Goal: Task Accomplishment & Management: Manage account settings

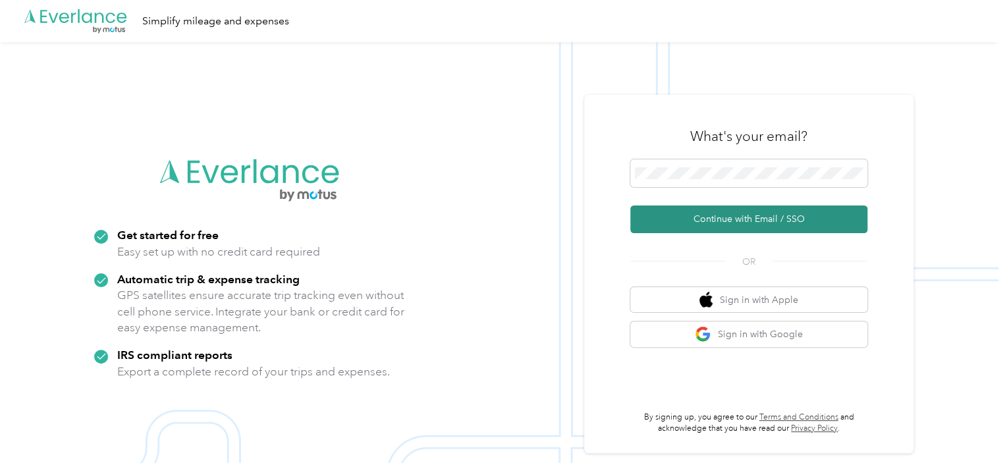
click at [726, 217] on button "Continue with Email / SSO" at bounding box center [748, 219] width 237 height 28
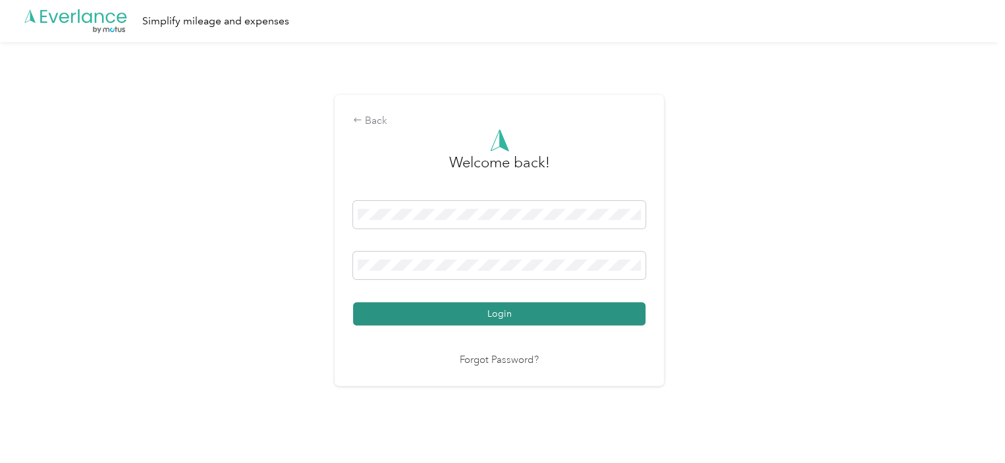
click at [545, 322] on button "Login" at bounding box center [499, 313] width 292 height 23
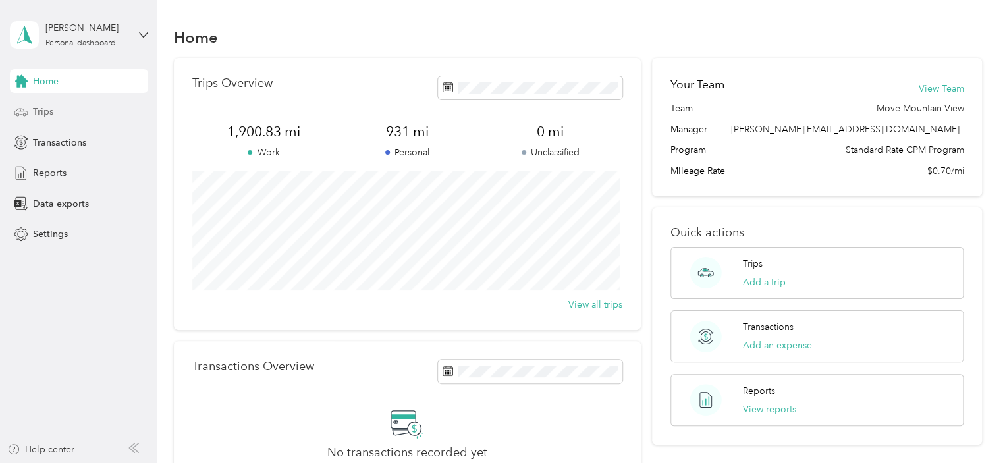
click at [38, 111] on span "Trips" at bounding box center [43, 112] width 20 height 14
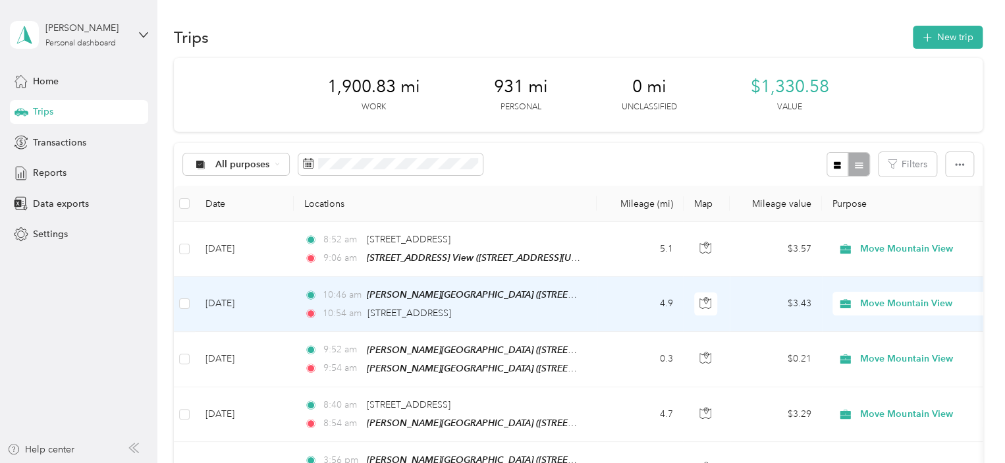
click at [885, 300] on span "Move Mountain View" at bounding box center [920, 303] width 121 height 14
click at [878, 354] on li "Personal" at bounding box center [913, 349] width 163 height 23
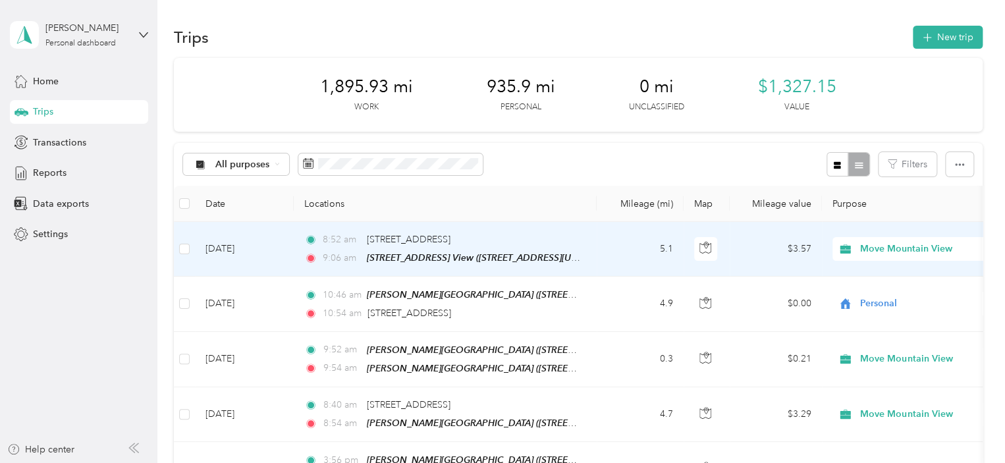
click at [883, 250] on span "Move Mountain View" at bounding box center [920, 249] width 121 height 14
click at [885, 298] on span "Personal" at bounding box center [926, 296] width 122 height 14
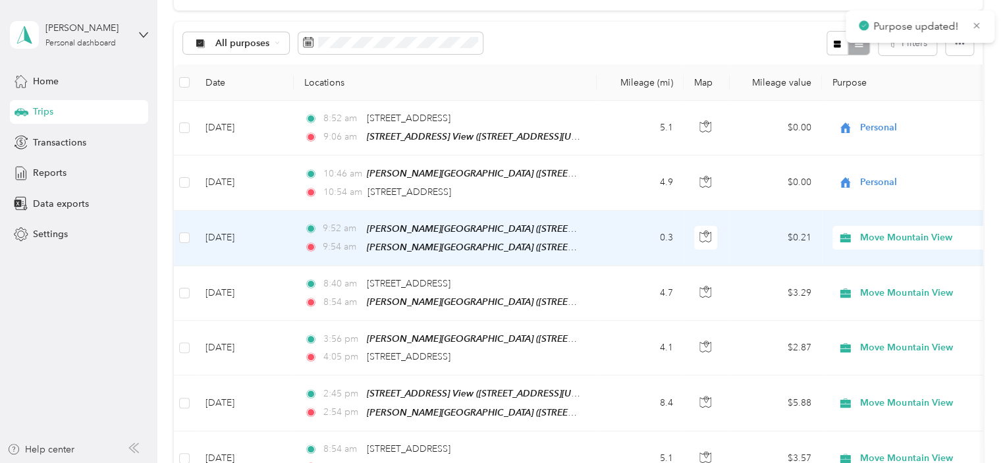
scroll to position [132, 0]
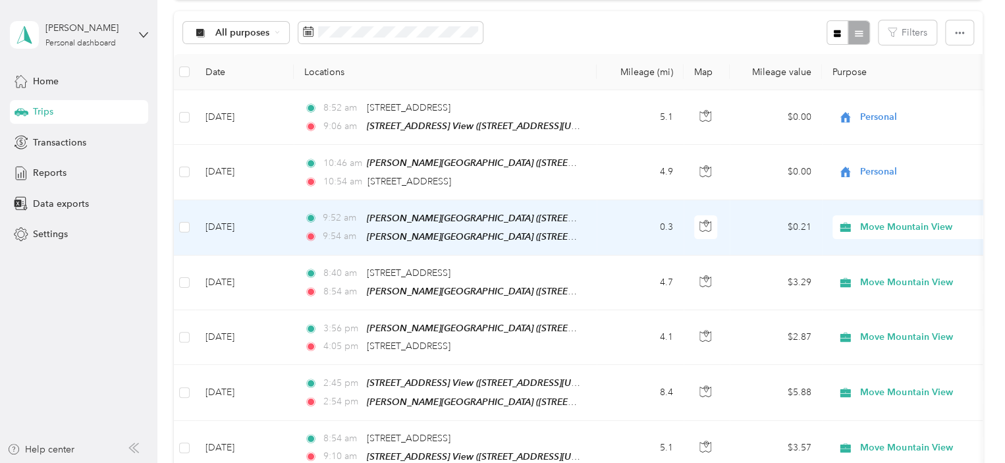
click at [893, 223] on span "Move Mountain View" at bounding box center [920, 227] width 121 height 14
click at [880, 266] on span "Personal" at bounding box center [926, 272] width 122 height 14
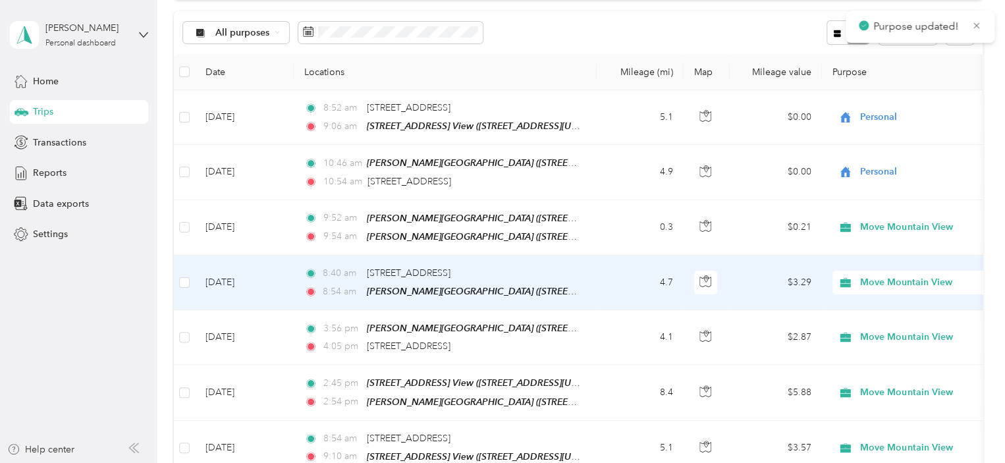
click at [884, 282] on span "Move Mountain View" at bounding box center [920, 282] width 121 height 14
click at [876, 329] on li "Personal" at bounding box center [913, 326] width 163 height 23
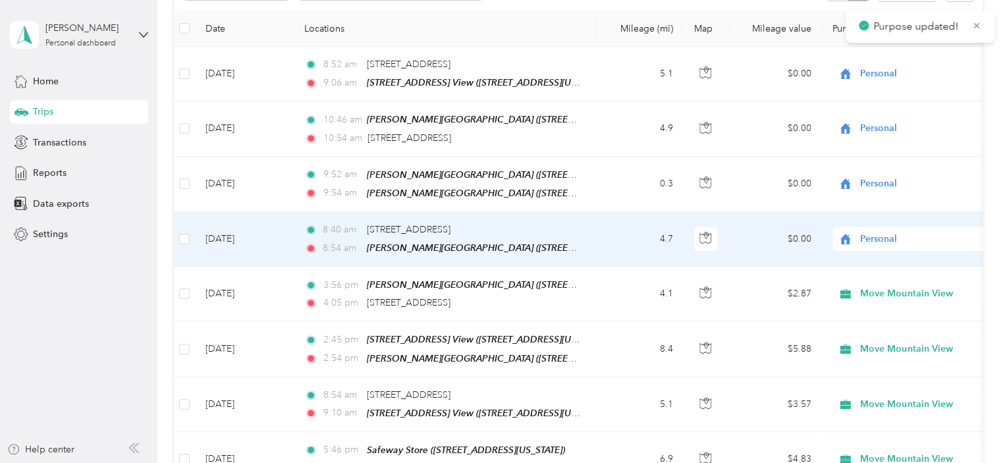
scroll to position [198, 0]
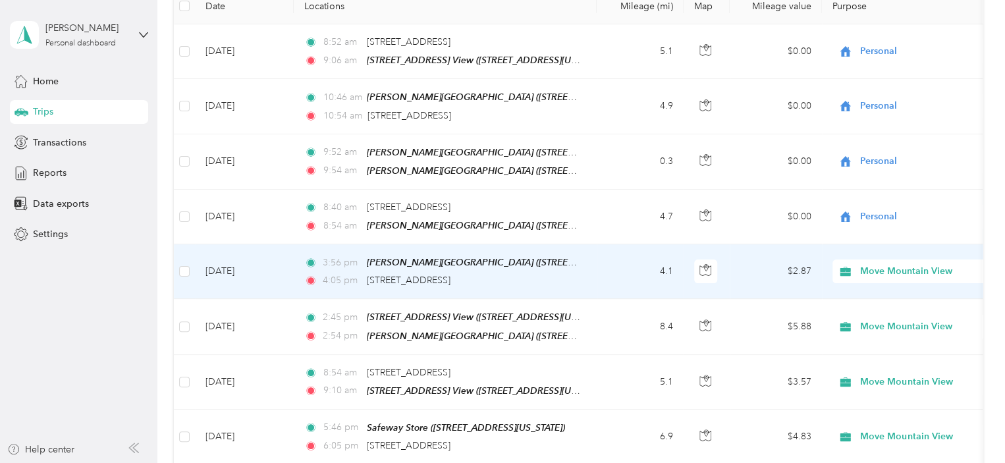
click at [890, 266] on span "Move Mountain View" at bounding box center [920, 271] width 121 height 14
click at [894, 313] on span "Personal" at bounding box center [926, 315] width 122 height 14
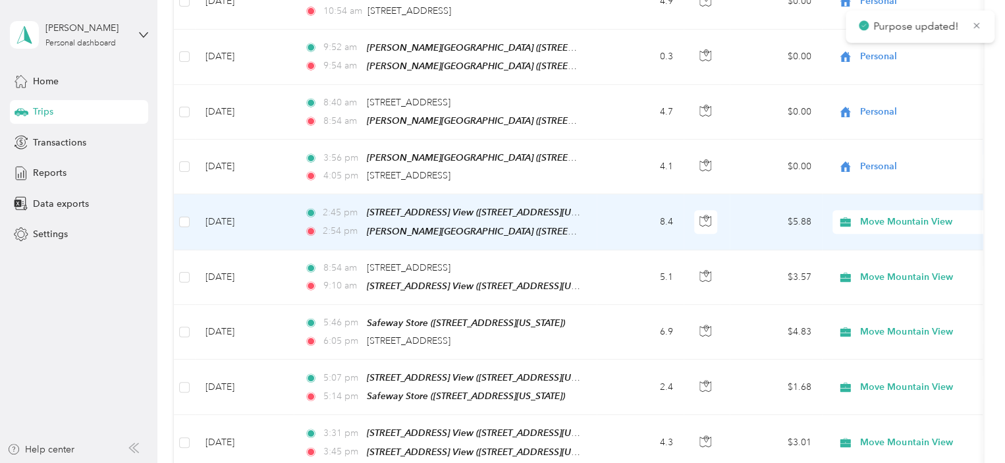
scroll to position [329, 0]
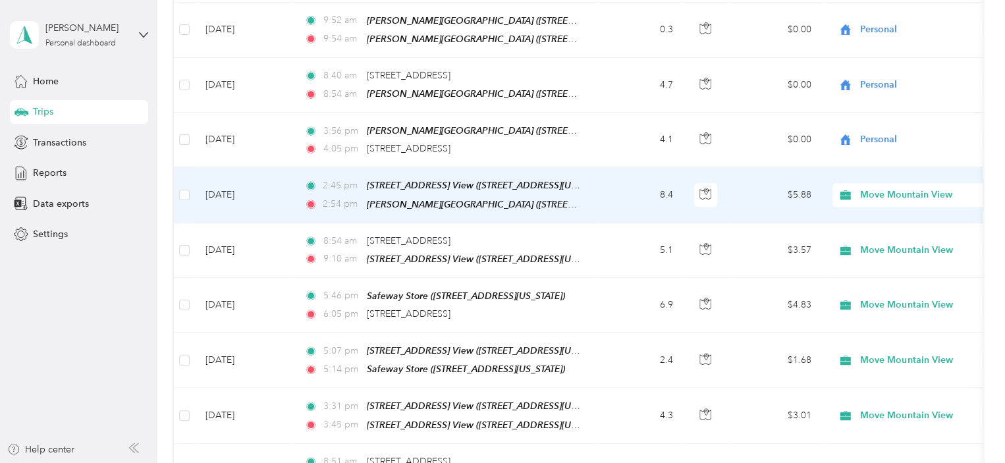
click at [877, 191] on span "Move Mountain View" at bounding box center [920, 195] width 121 height 14
click at [878, 238] on span "Personal" at bounding box center [926, 237] width 122 height 14
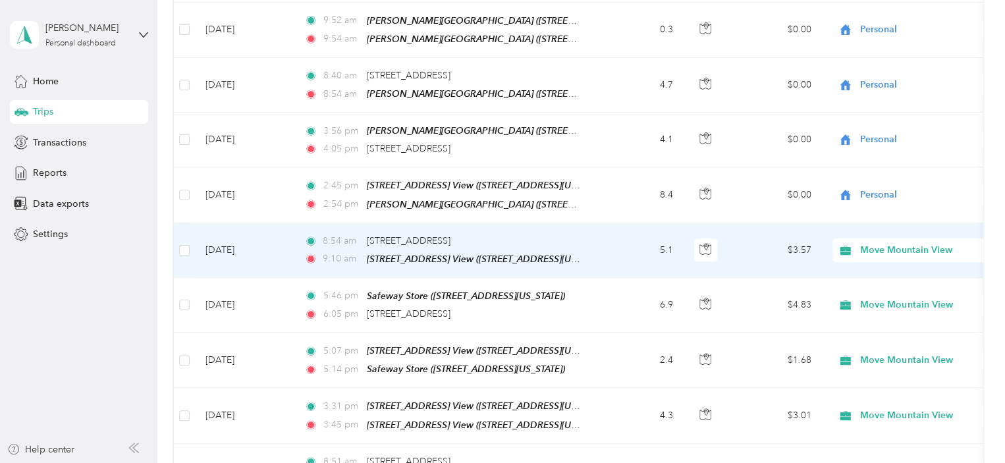
click at [890, 245] on span "Move Mountain View" at bounding box center [920, 250] width 121 height 14
click at [876, 295] on li "Personal" at bounding box center [913, 290] width 163 height 23
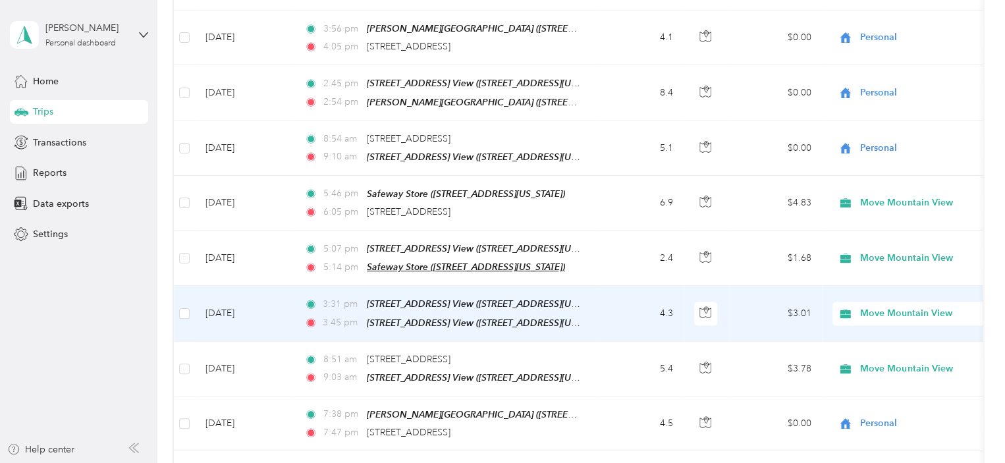
scroll to position [461, 0]
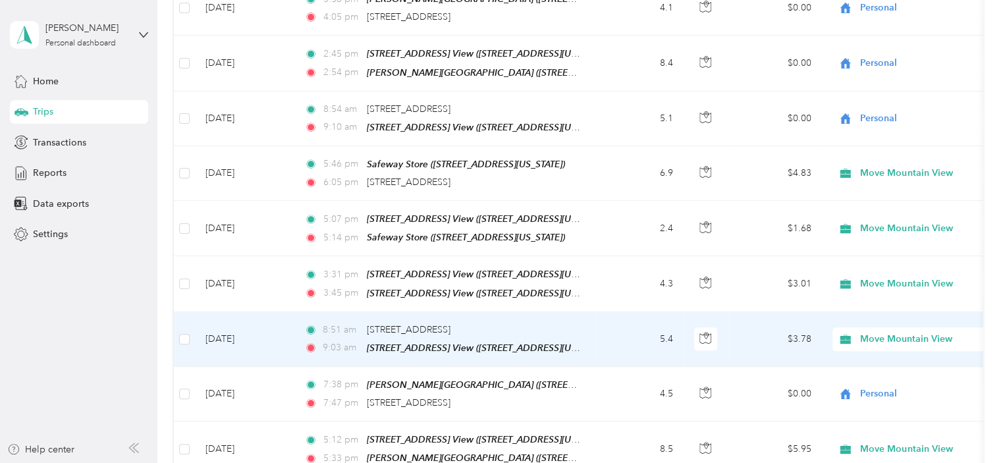
click at [882, 332] on span "Move Mountain View" at bounding box center [920, 339] width 121 height 14
click at [894, 373] on span "Personal" at bounding box center [926, 376] width 122 height 14
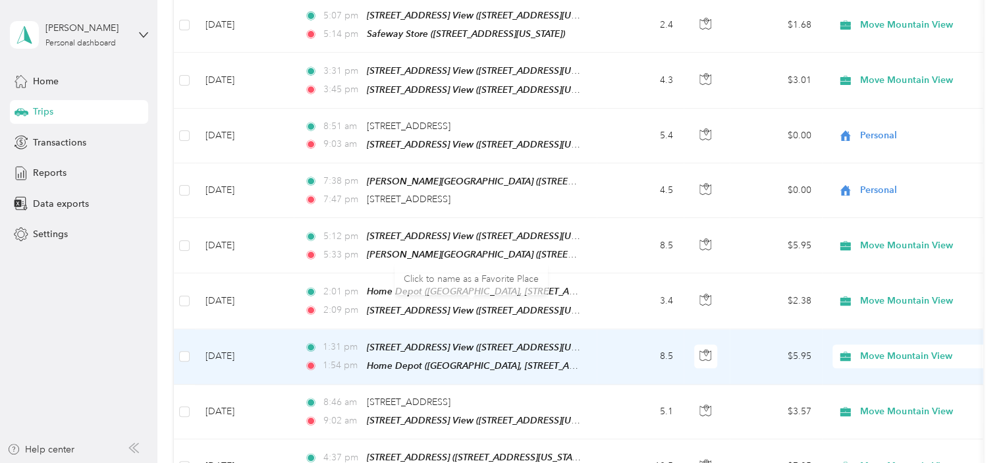
scroll to position [724, 0]
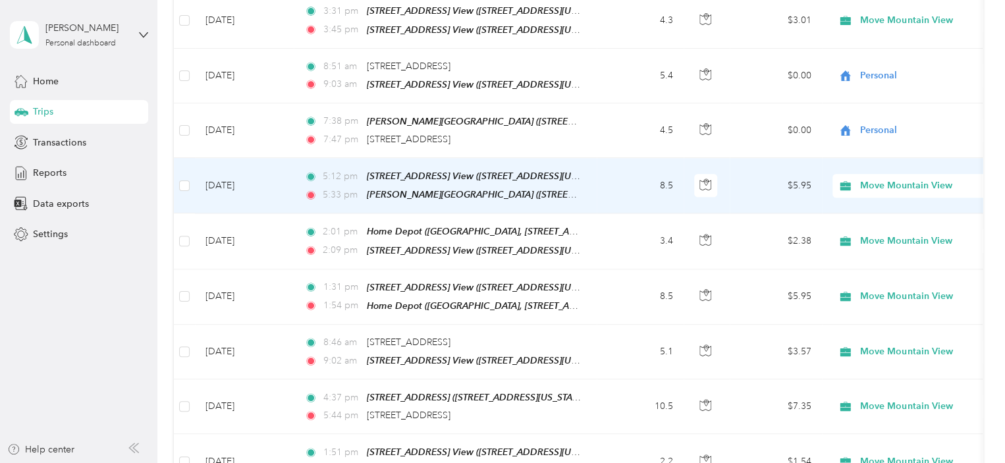
click at [878, 178] on span "Move Mountain View" at bounding box center [920, 185] width 121 height 14
click at [879, 220] on span "Personal" at bounding box center [926, 220] width 122 height 14
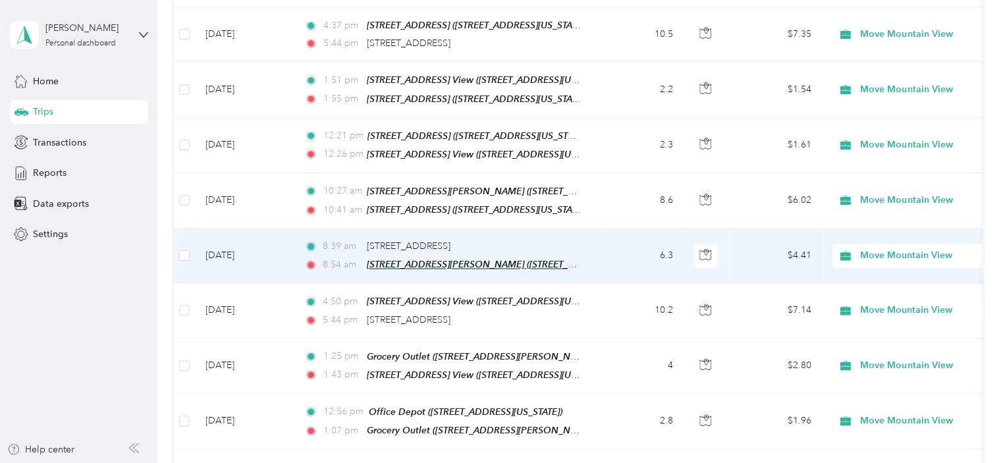
scroll to position [1119, 0]
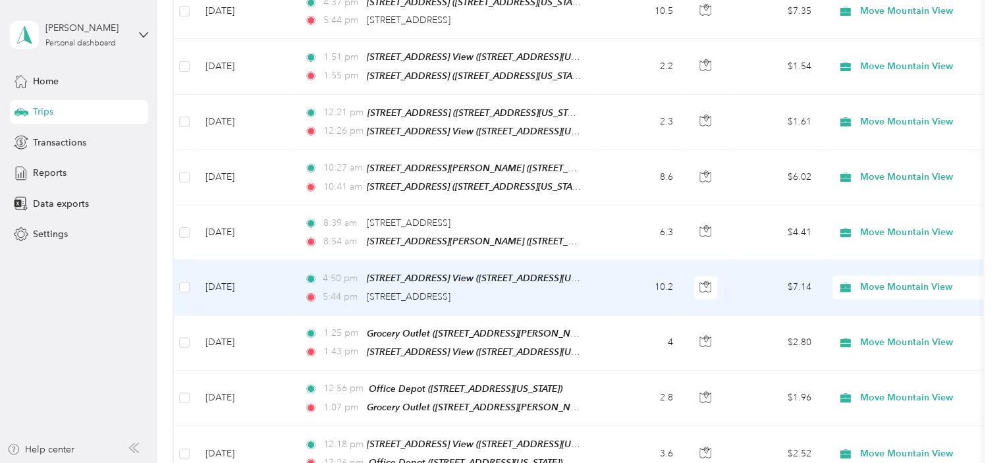
click at [891, 280] on span "Move Mountain View" at bounding box center [920, 287] width 121 height 14
click at [882, 306] on span "Personal" at bounding box center [926, 310] width 122 height 14
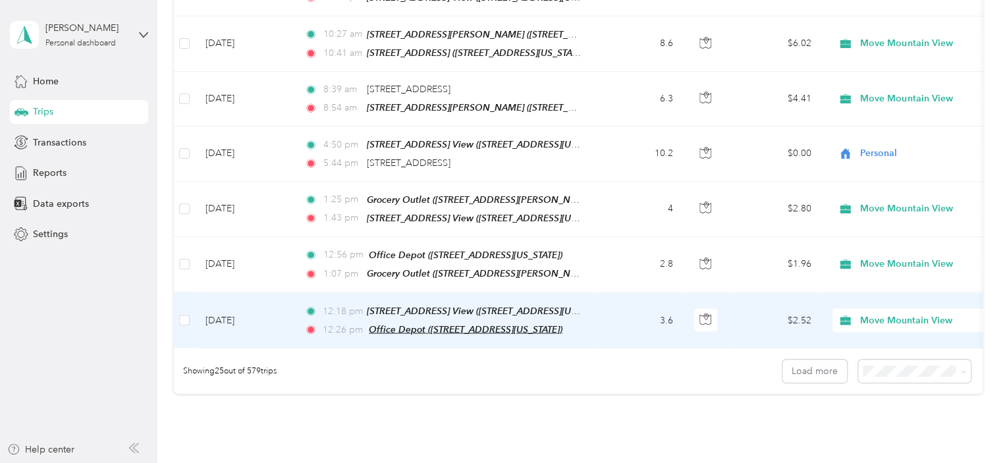
scroll to position [1317, 0]
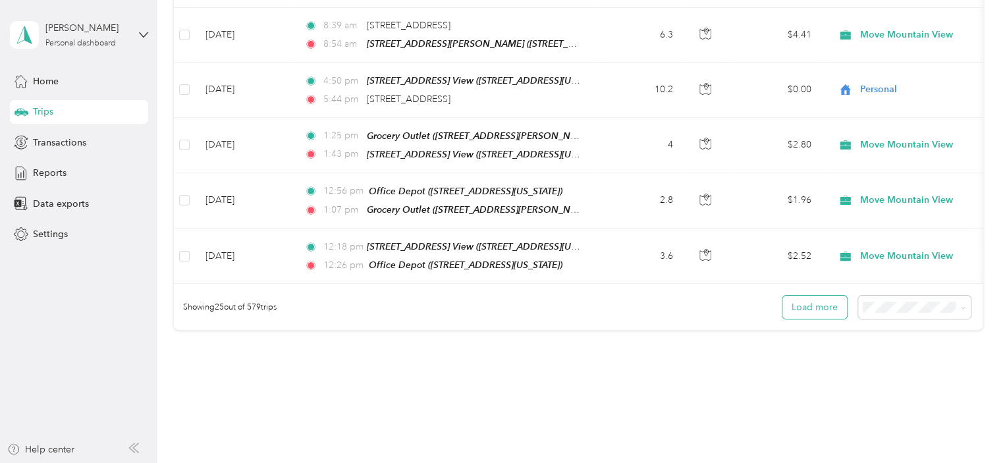
click at [803, 296] on button "Load more" at bounding box center [814, 307] width 65 height 23
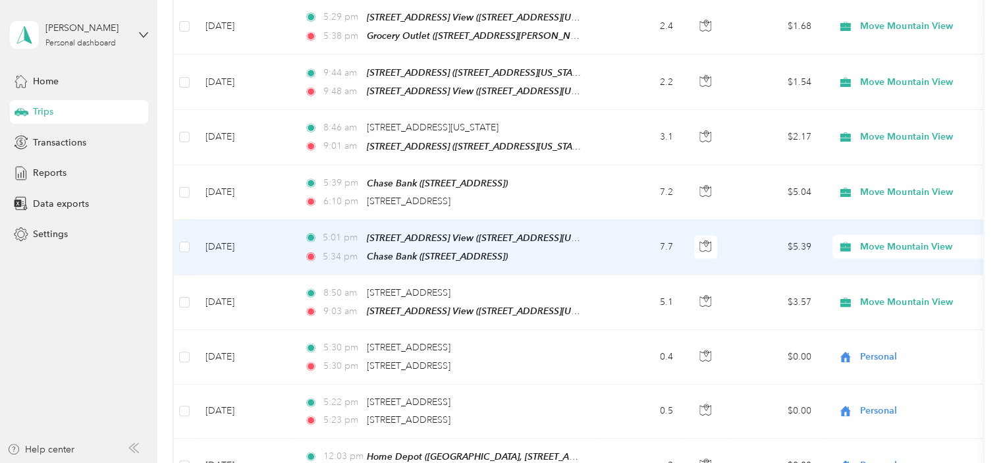
scroll to position [1712, 0]
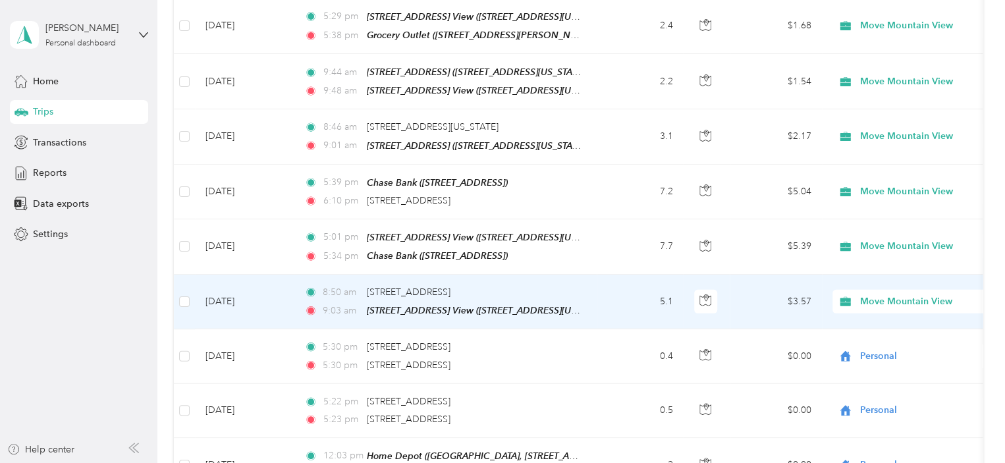
click at [892, 294] on span "Move Mountain View" at bounding box center [920, 301] width 121 height 14
click at [873, 312] on span "Personal" at bounding box center [926, 313] width 122 height 14
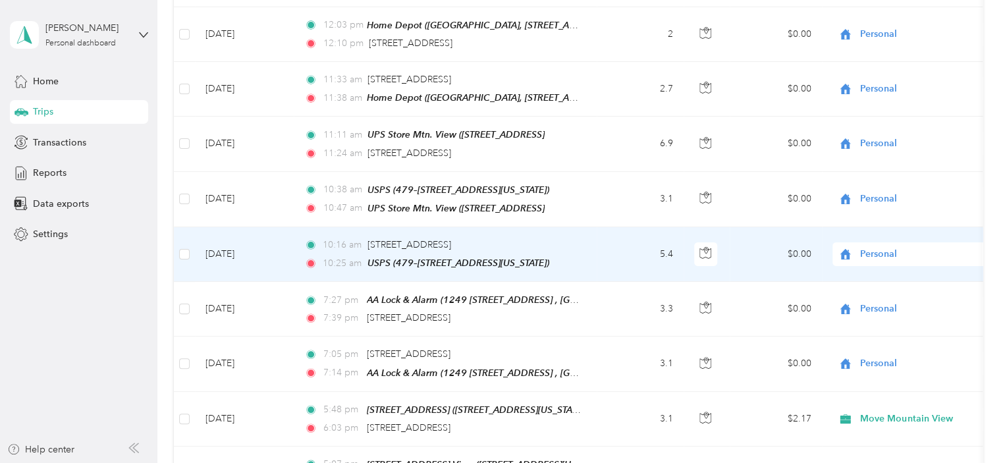
scroll to position [2173, 0]
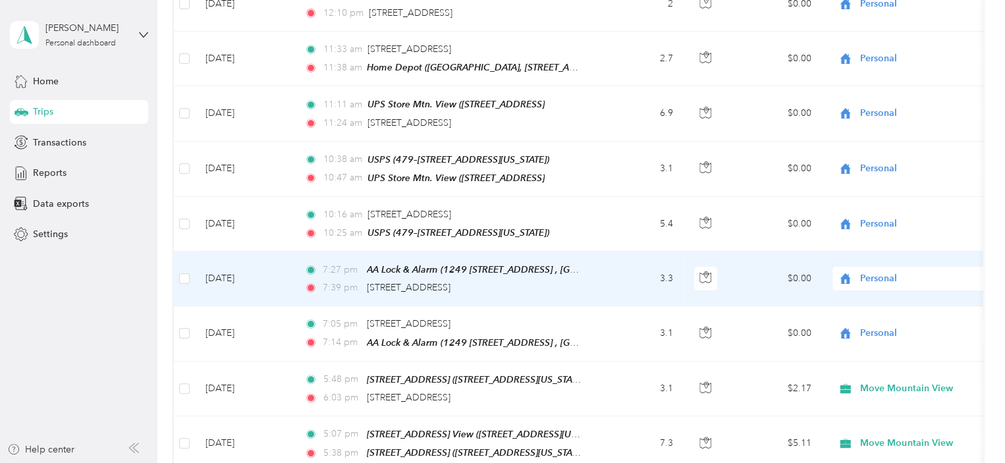
click at [877, 271] on span "Personal" at bounding box center [920, 278] width 121 height 14
click at [876, 263] on span "Move Mountain View" at bounding box center [926, 261] width 122 height 14
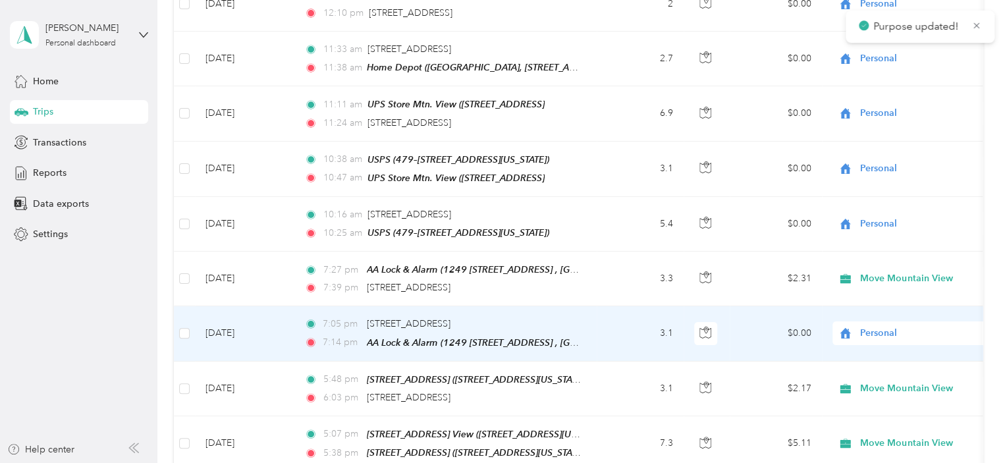
click at [870, 326] on span "Personal" at bounding box center [920, 333] width 121 height 14
click at [887, 310] on span "Move Mountain View" at bounding box center [926, 315] width 122 height 14
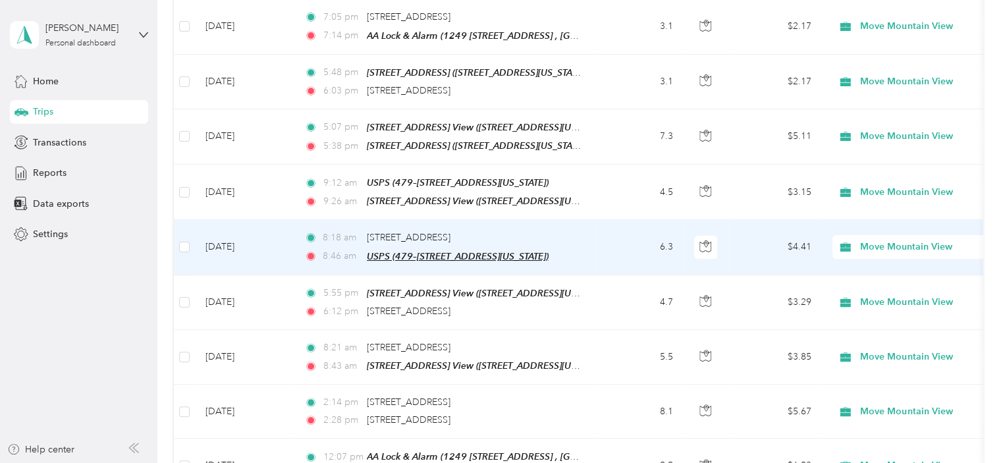
scroll to position [2502, 0]
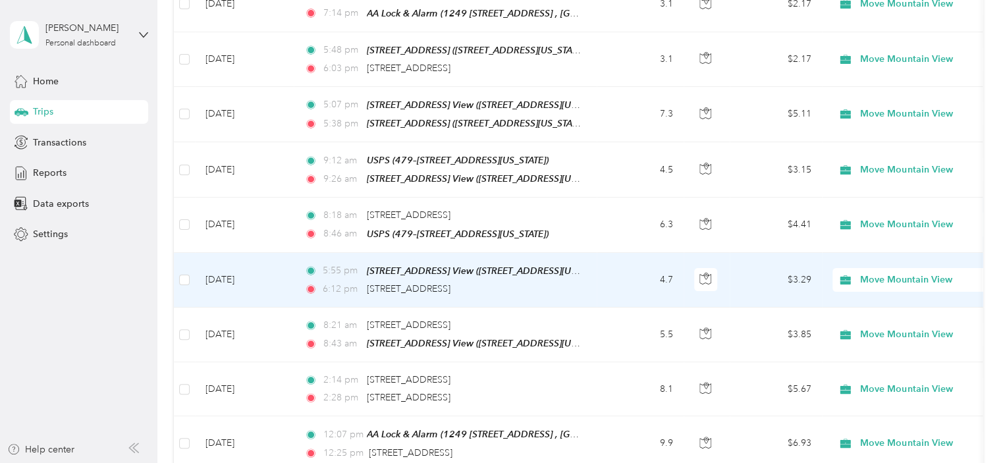
click at [914, 273] on span "Move Mountain View" at bounding box center [920, 280] width 121 height 14
click at [885, 279] on span "Personal" at bounding box center [926, 279] width 122 height 14
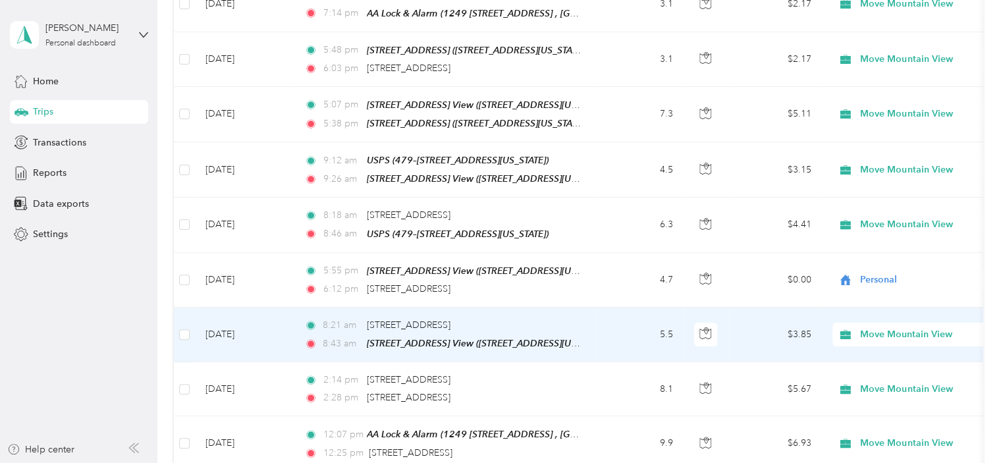
click at [888, 327] on span "Move Mountain View" at bounding box center [920, 334] width 121 height 14
click at [876, 332] on span "Personal" at bounding box center [926, 333] width 122 height 14
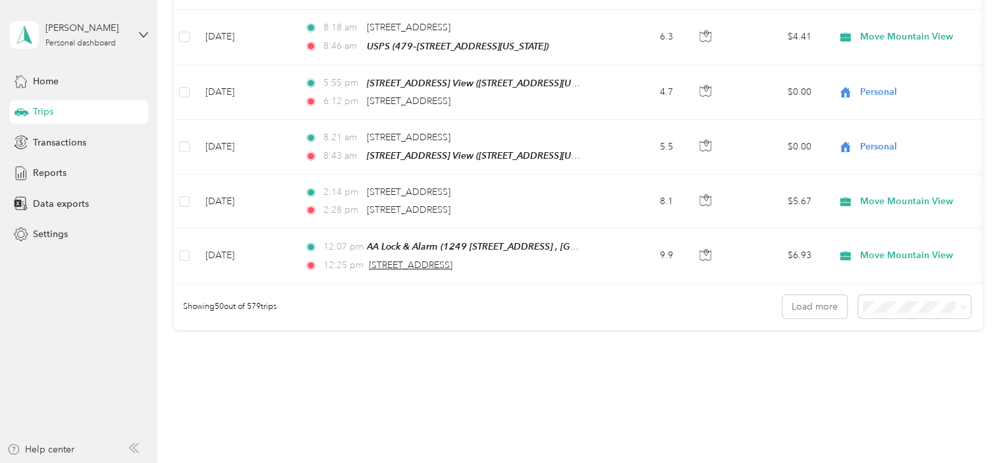
scroll to position [2698, 0]
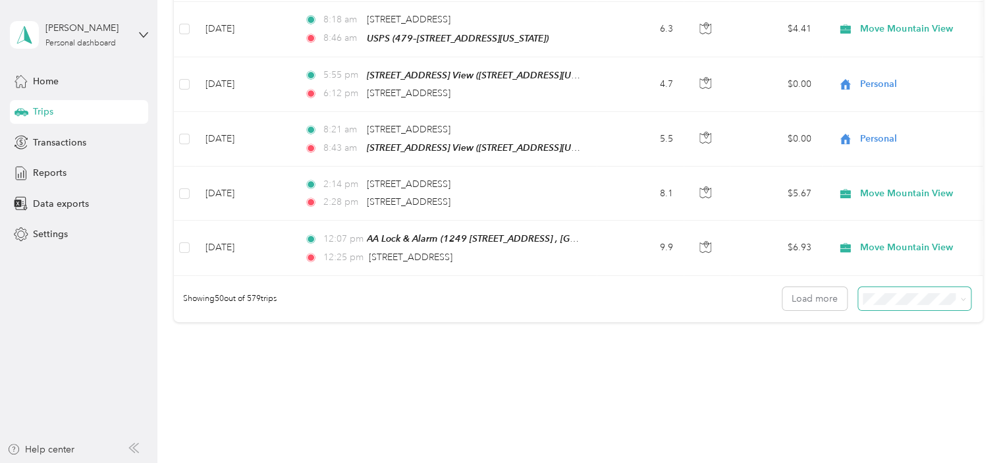
click at [960, 296] on icon at bounding box center [963, 299] width 6 height 6
click at [893, 329] on div "100 per load" at bounding box center [911, 328] width 94 height 14
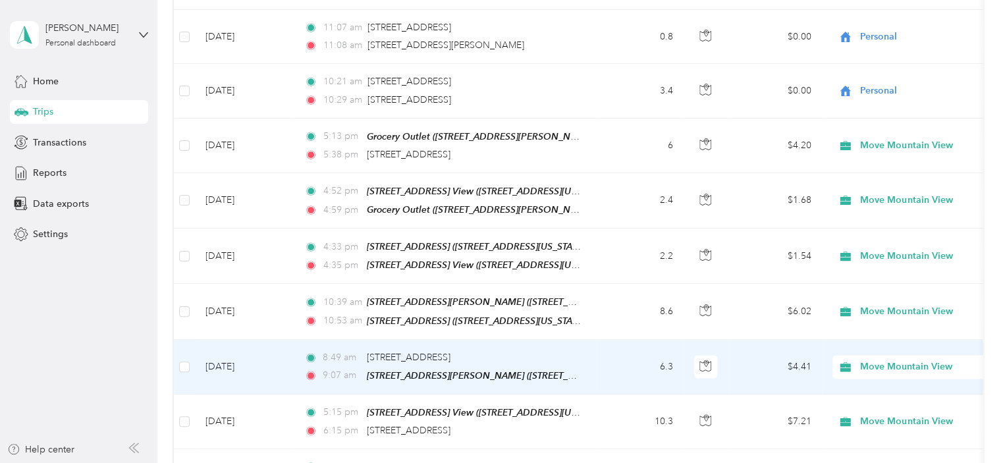
scroll to position [3356, 0]
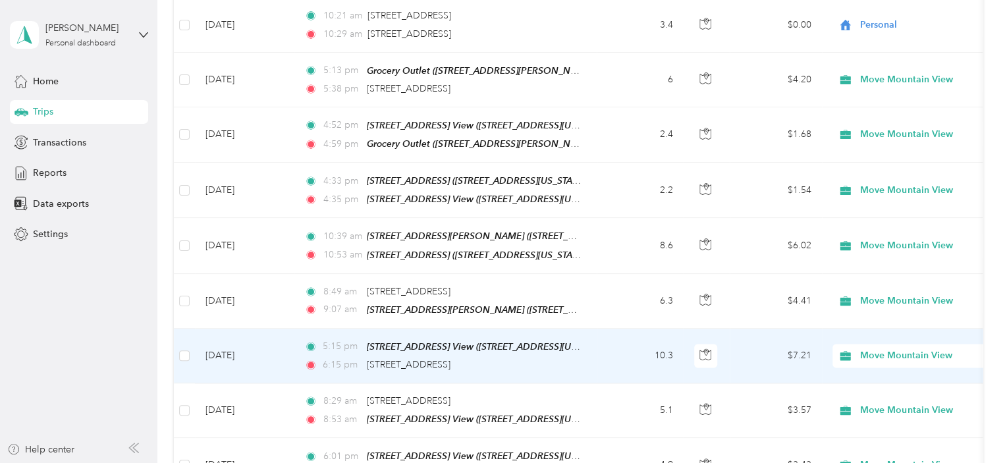
click at [900, 348] on span "Move Mountain View" at bounding box center [920, 355] width 121 height 14
click at [884, 344] on li "Personal" at bounding box center [913, 337] width 163 height 23
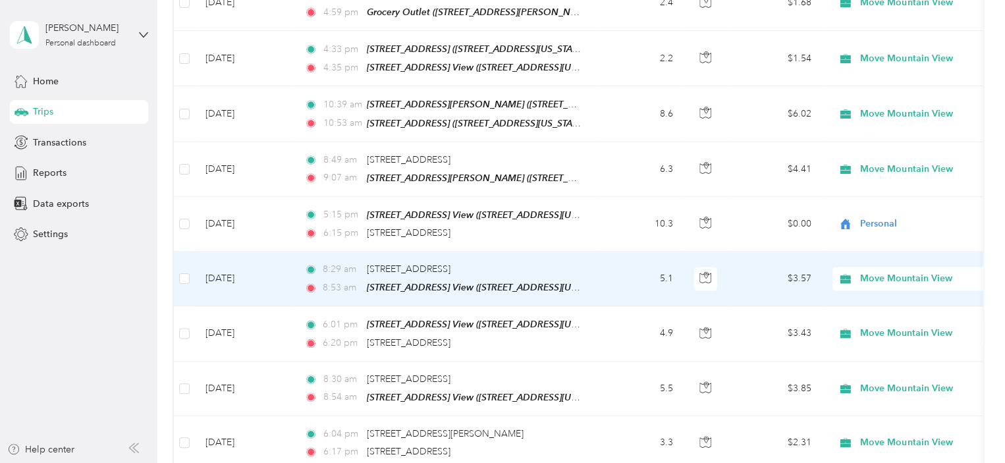
scroll to position [3554, 0]
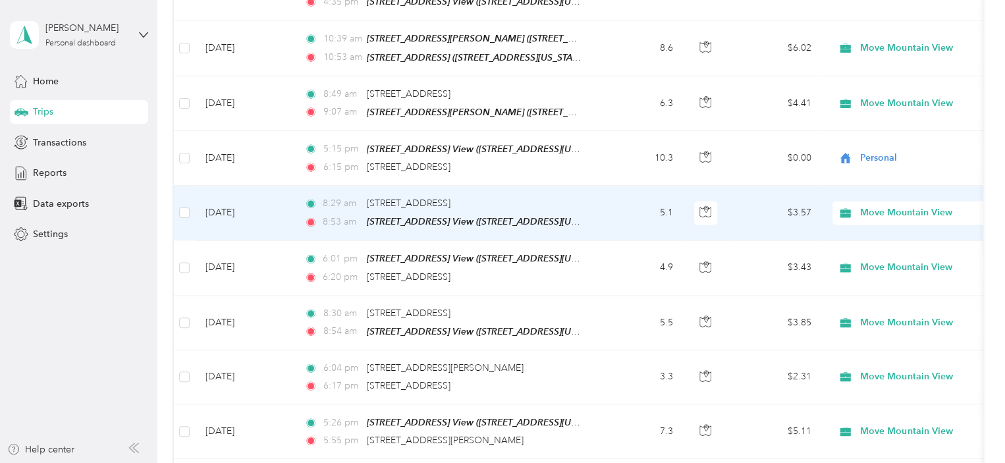
click at [896, 205] on span "Move Mountain View" at bounding box center [920, 212] width 121 height 14
click at [884, 194] on span "Personal" at bounding box center [926, 200] width 122 height 14
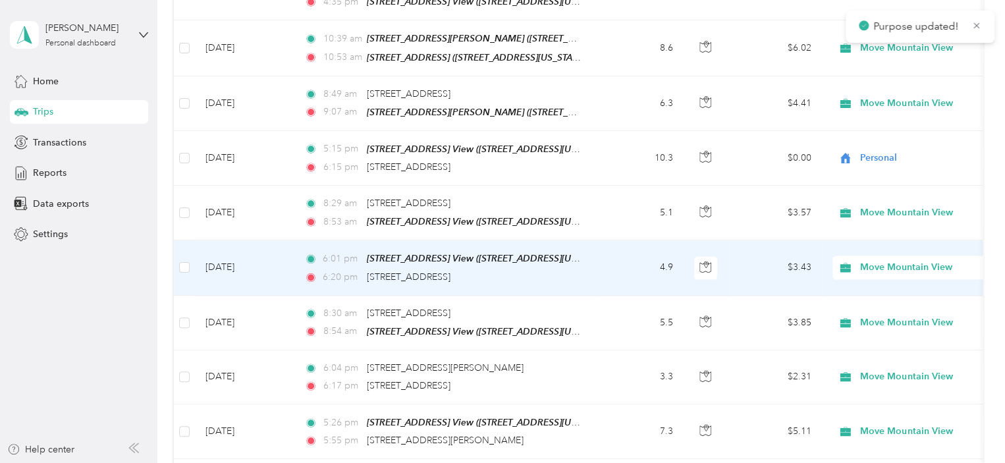
click at [875, 260] on span "Move Mountain View" at bounding box center [920, 267] width 121 height 14
click at [878, 252] on span "Personal" at bounding box center [926, 251] width 122 height 14
click at [888, 260] on span "Move Mountain View" at bounding box center [920, 267] width 121 height 14
click at [881, 250] on span "Personal" at bounding box center [926, 249] width 122 height 14
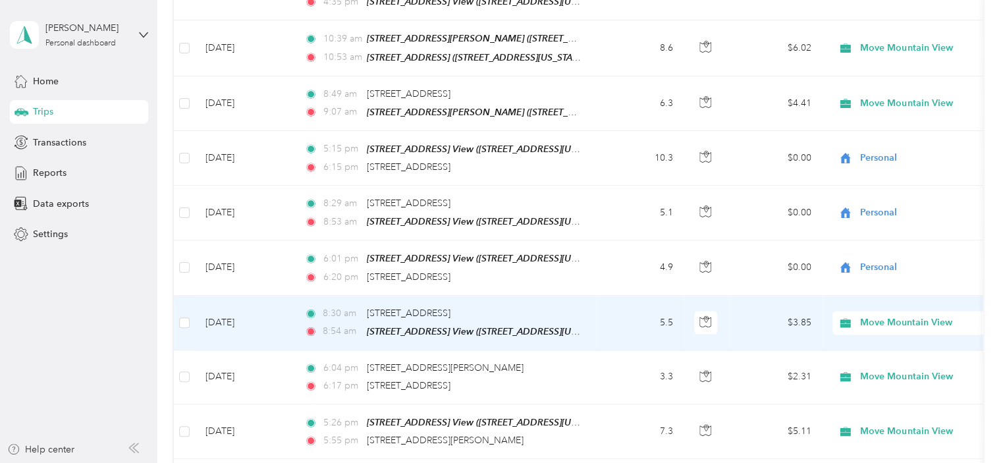
click at [912, 315] on span "Move Mountain View" at bounding box center [920, 322] width 121 height 14
click at [882, 309] on span "Personal" at bounding box center [926, 307] width 122 height 14
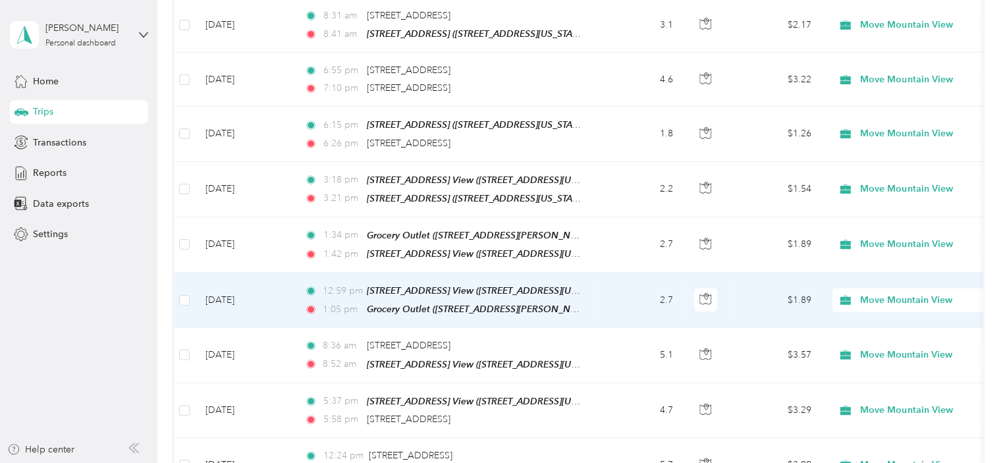
scroll to position [4410, 0]
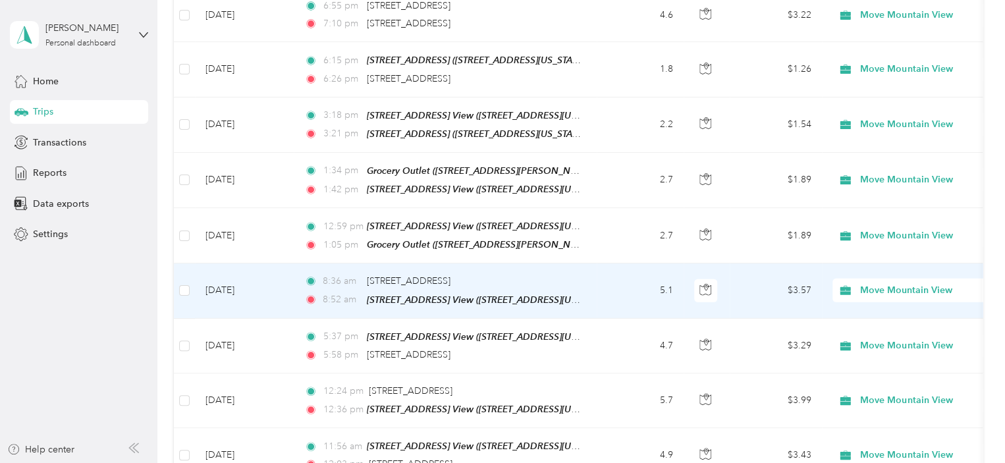
click at [888, 283] on span "Move Mountain View" at bounding box center [920, 290] width 121 height 14
click at [895, 255] on span "Personal" at bounding box center [926, 257] width 122 height 14
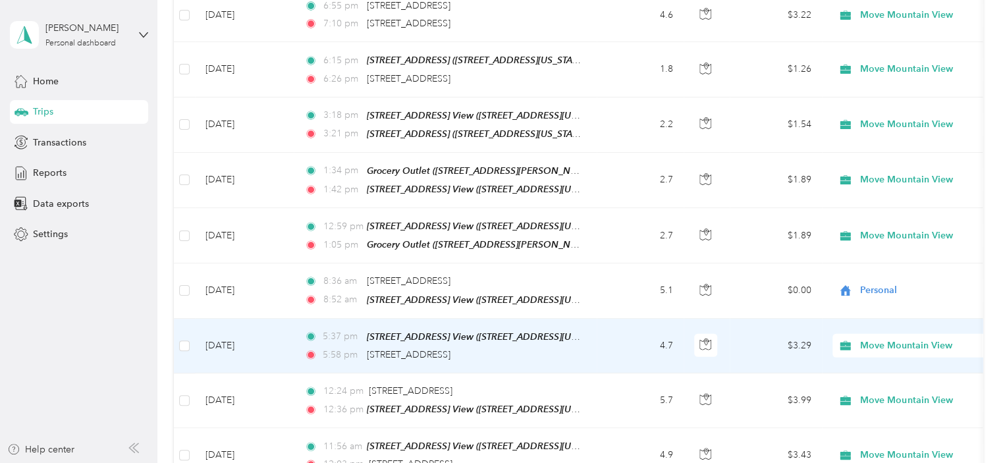
click at [880, 338] on span "Move Mountain View" at bounding box center [920, 345] width 121 height 14
click at [882, 316] on span "Personal" at bounding box center [926, 315] width 122 height 14
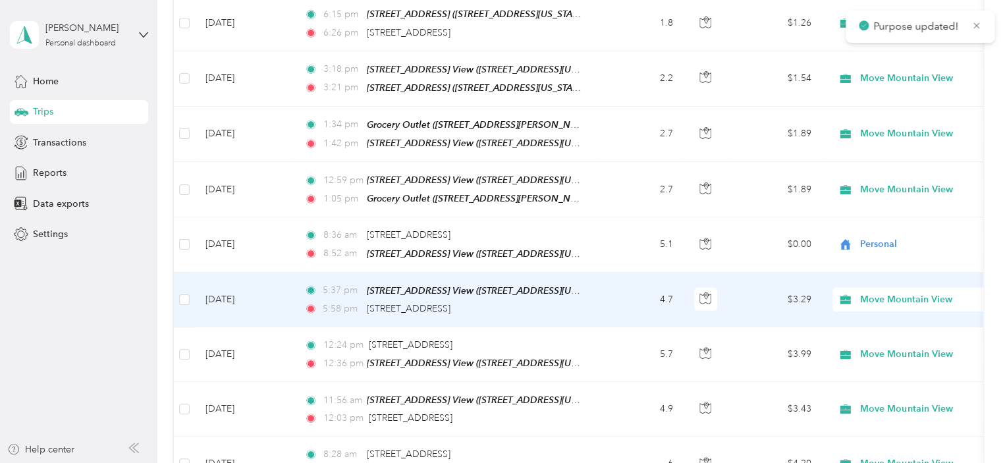
scroll to position [4476, 0]
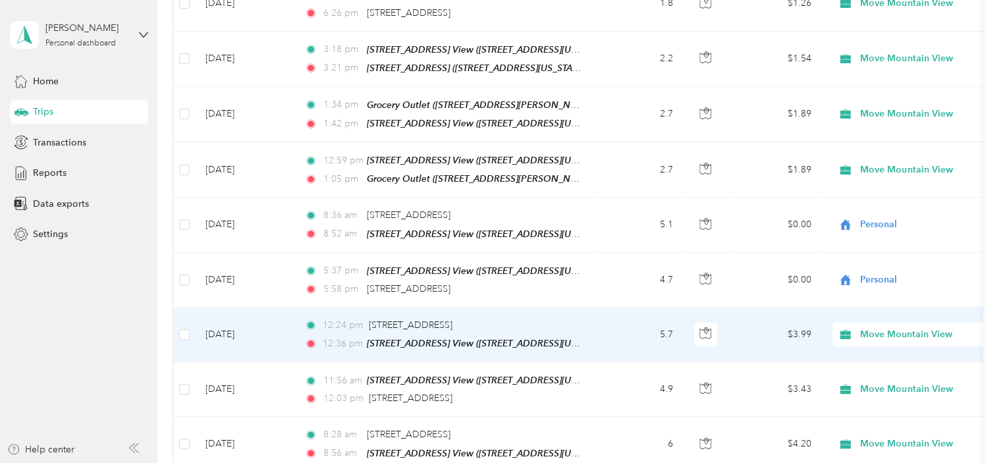
click at [901, 327] on span "Move Mountain View" at bounding box center [920, 334] width 121 height 14
click at [892, 306] on span "Personal" at bounding box center [926, 305] width 122 height 14
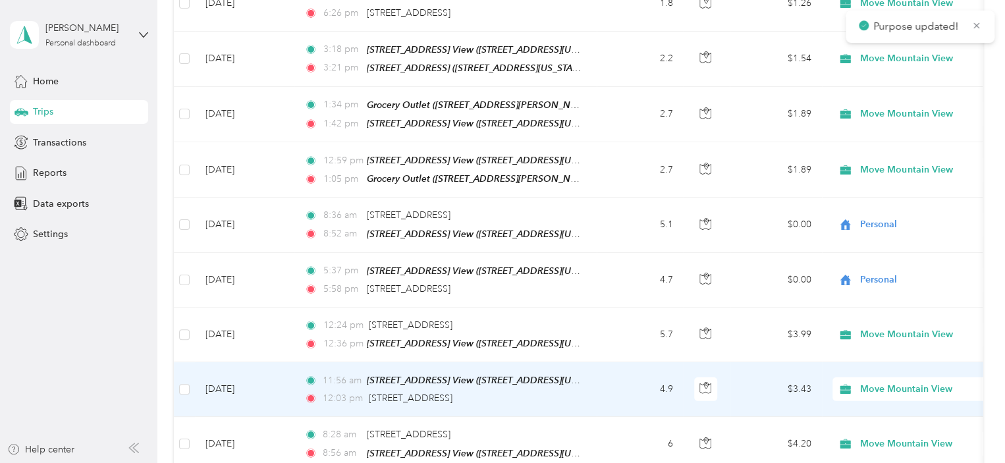
click at [890, 382] on span "Move Mountain View" at bounding box center [920, 389] width 121 height 14
click at [884, 362] on li "Personal" at bounding box center [913, 358] width 163 height 23
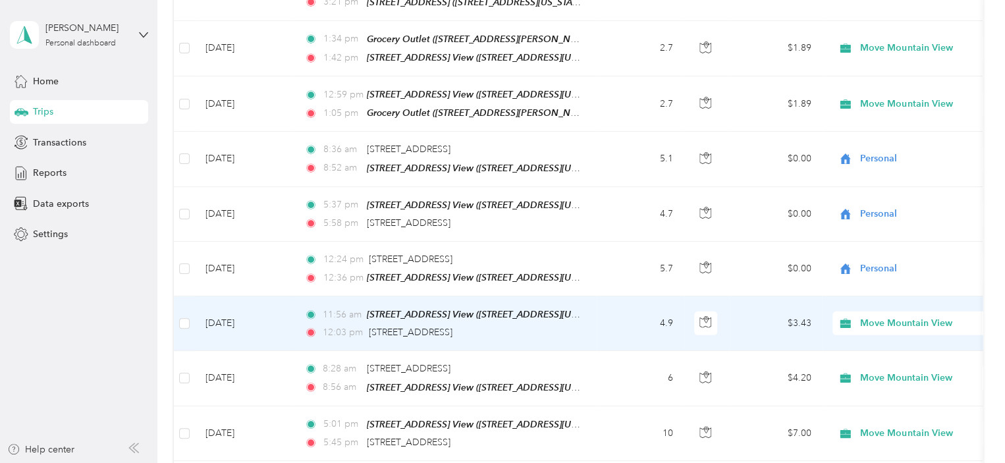
click at [873, 316] on span "Move Mountain View" at bounding box center [920, 323] width 121 height 14
click at [880, 288] on span "Personal" at bounding box center [926, 292] width 122 height 14
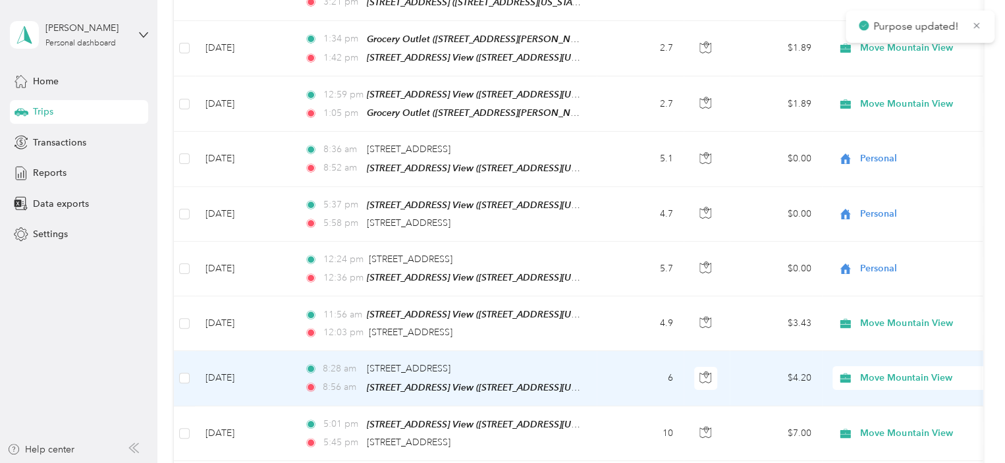
click at [873, 371] on span "Move Mountain View" at bounding box center [920, 378] width 121 height 14
click at [886, 347] on span "Personal" at bounding box center [926, 347] width 122 height 14
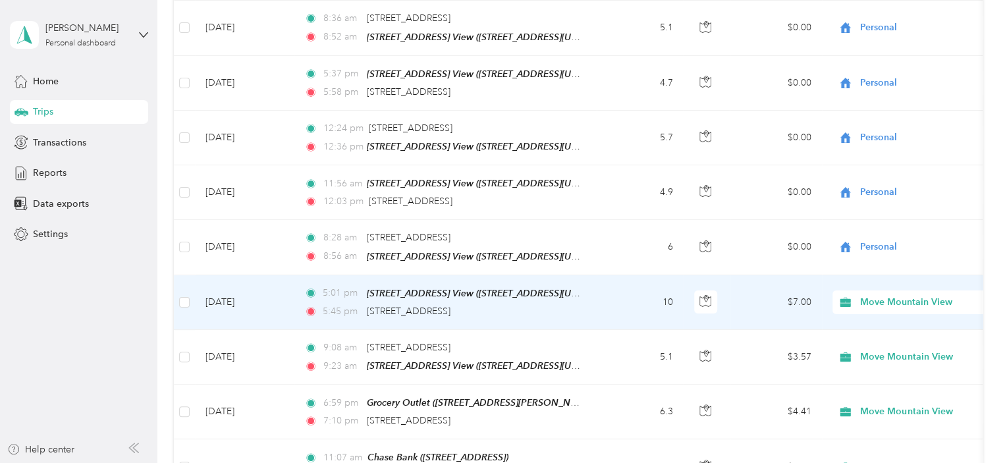
scroll to position [4673, 0]
click at [905, 294] on span "Move Mountain View" at bounding box center [920, 301] width 121 height 14
click at [892, 268] on span "Personal" at bounding box center [926, 269] width 122 height 14
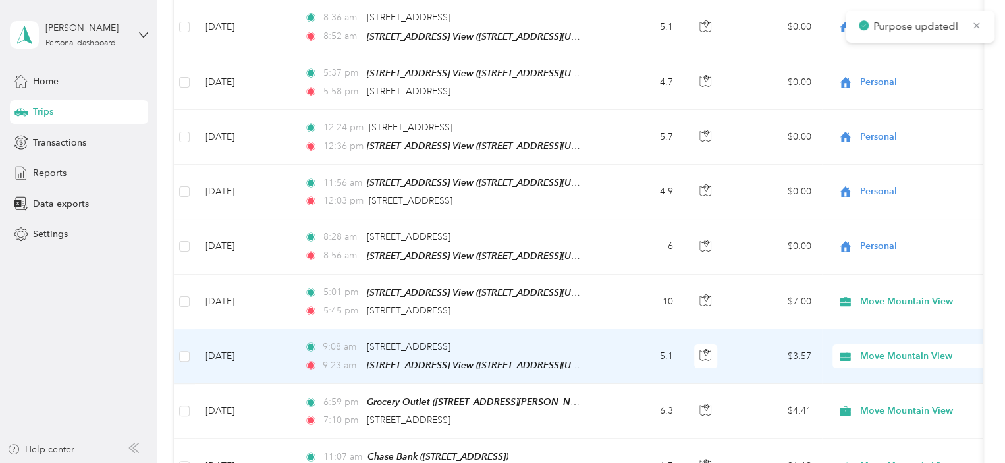
click at [886, 349] on span "Move Mountain View" at bounding box center [920, 356] width 121 height 14
click at [886, 325] on li "Personal" at bounding box center [913, 322] width 163 height 23
click at [903, 349] on span "Move Mountain View" at bounding box center [920, 356] width 121 height 14
click at [893, 322] on span "Personal" at bounding box center [926, 318] width 122 height 14
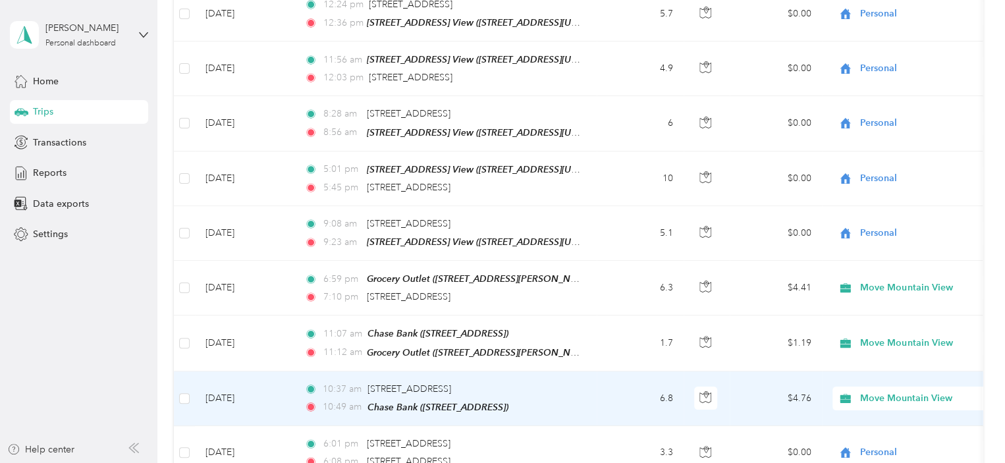
scroll to position [4805, 0]
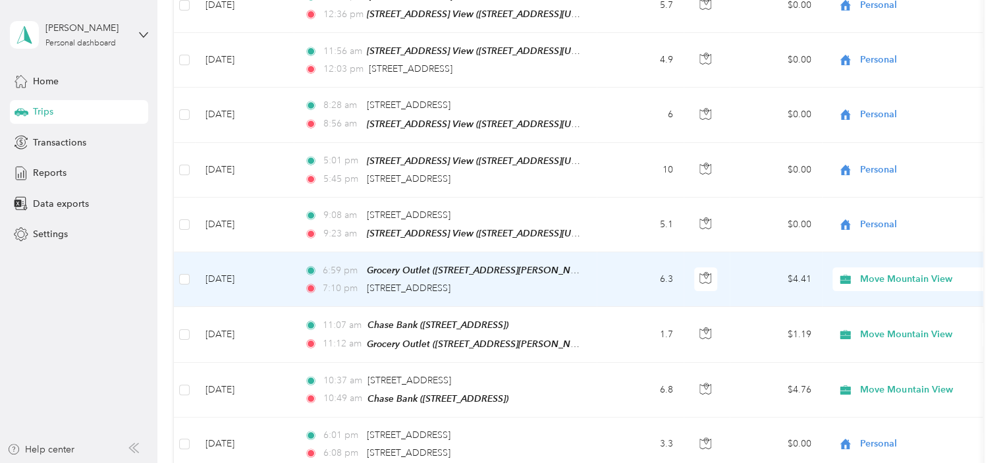
click at [898, 272] on span "Move Mountain View" at bounding box center [920, 279] width 121 height 14
click at [887, 244] on span "Personal" at bounding box center [926, 245] width 122 height 14
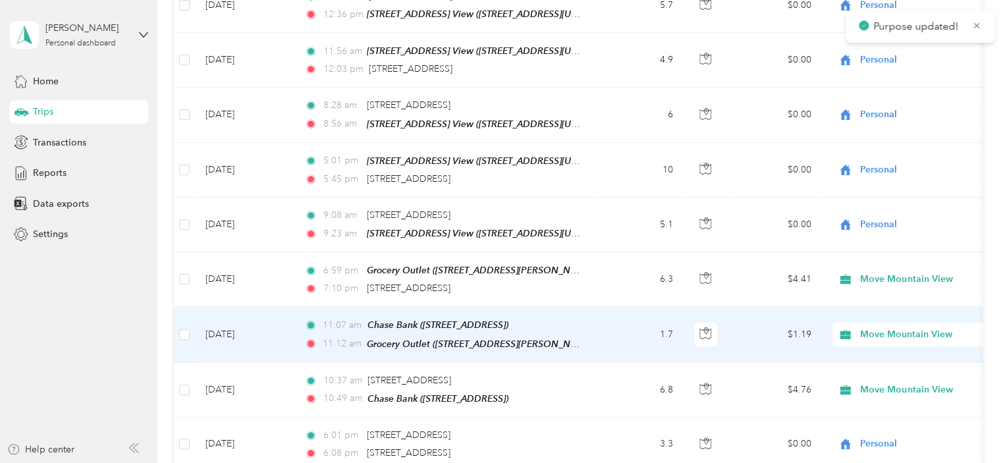
click at [889, 327] on span "Move Mountain View" at bounding box center [920, 334] width 121 height 14
click at [884, 303] on li "Personal" at bounding box center [913, 299] width 163 height 23
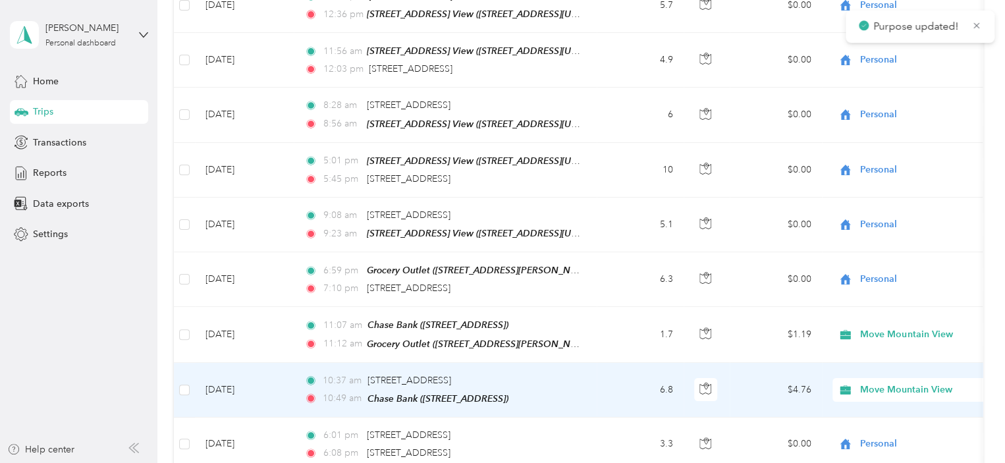
click at [890, 383] on span "Move Mountain View" at bounding box center [920, 390] width 121 height 14
click at [883, 352] on span "Personal" at bounding box center [926, 353] width 122 height 14
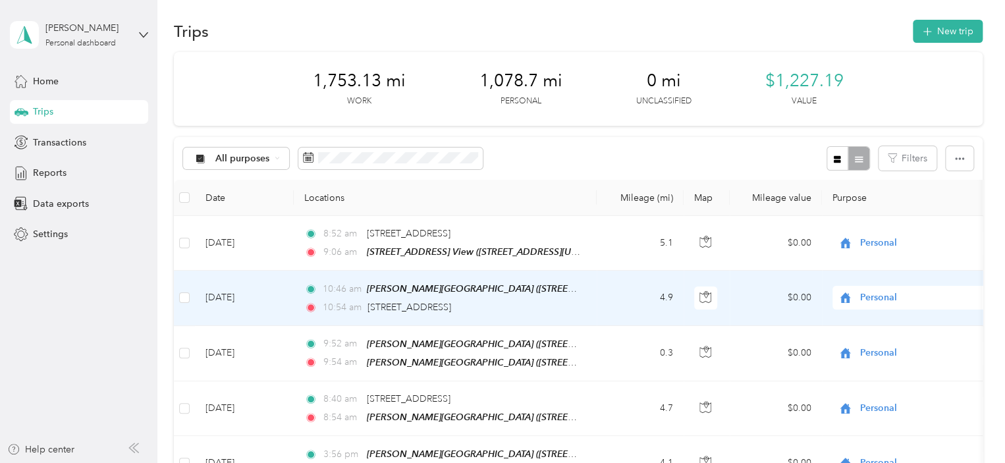
scroll to position [0, 0]
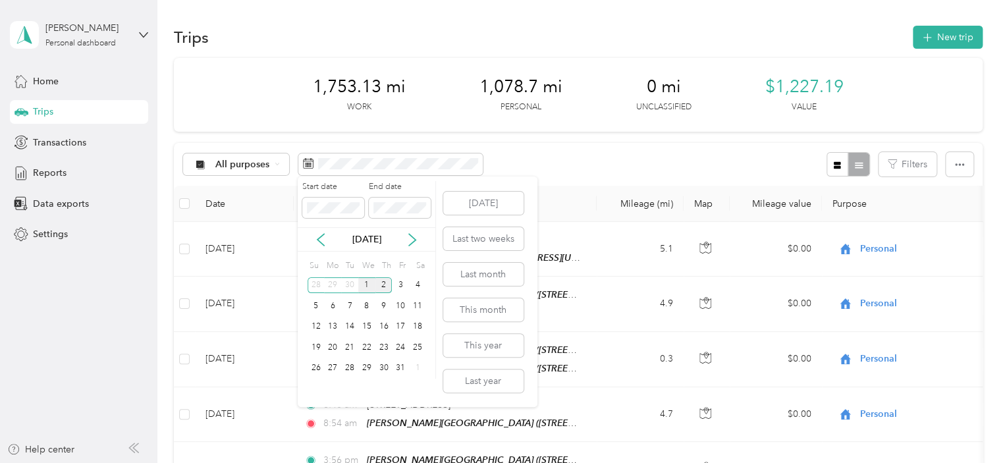
click at [365, 283] on div "1" at bounding box center [366, 285] width 17 height 16
click at [400, 365] on div "31" at bounding box center [400, 368] width 17 height 16
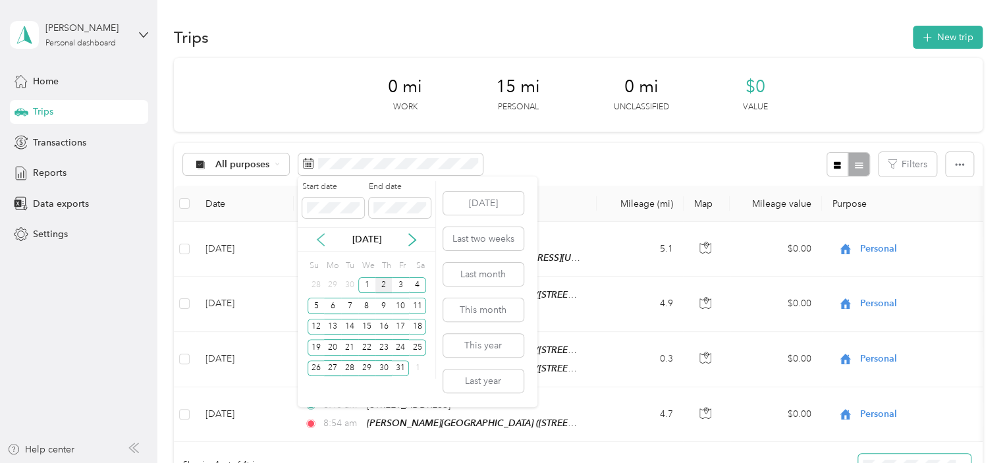
click at [319, 236] on icon at bounding box center [320, 239] width 13 height 13
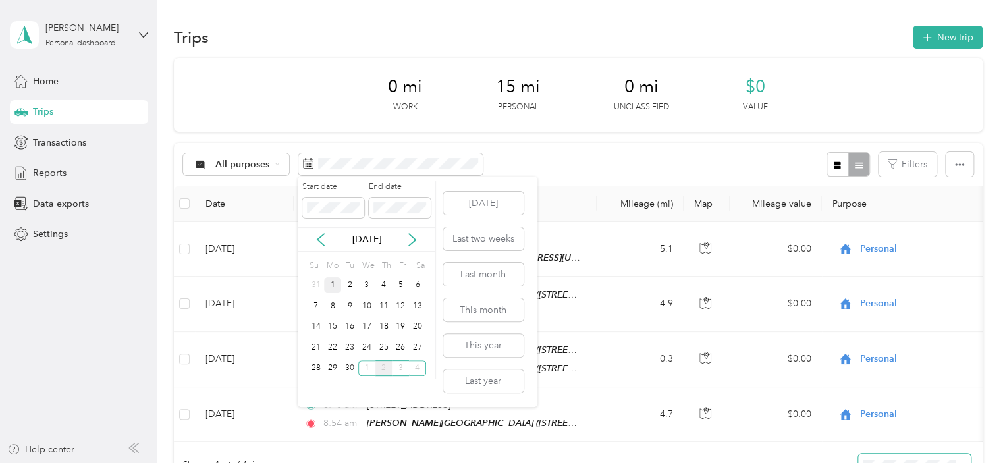
click at [336, 284] on div "1" at bounding box center [332, 285] width 17 height 16
click at [353, 365] on div "30" at bounding box center [349, 368] width 17 height 16
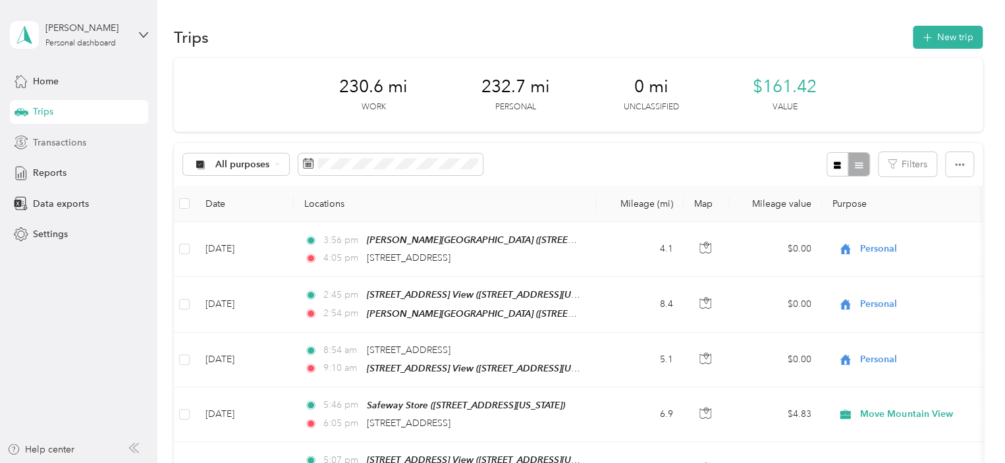
click at [59, 142] on span "Transactions" at bounding box center [59, 143] width 53 height 14
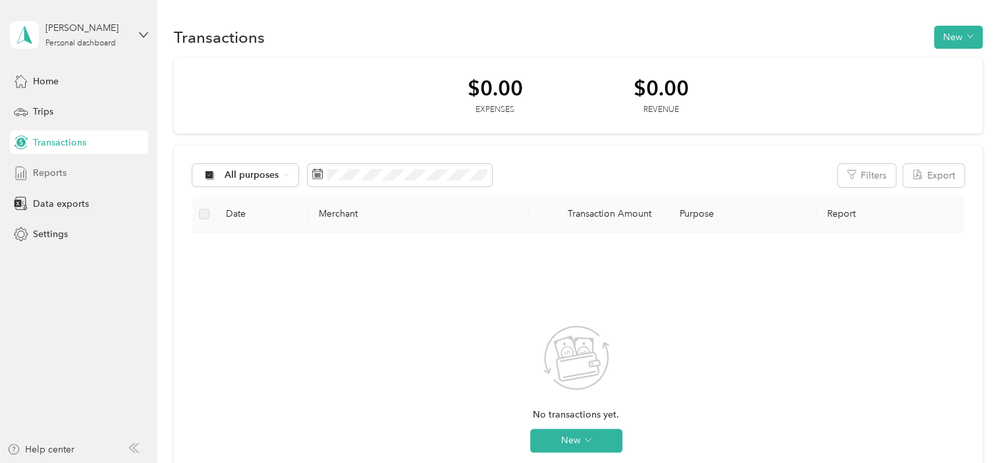
click at [45, 168] on span "Reports" at bounding box center [50, 173] width 34 height 14
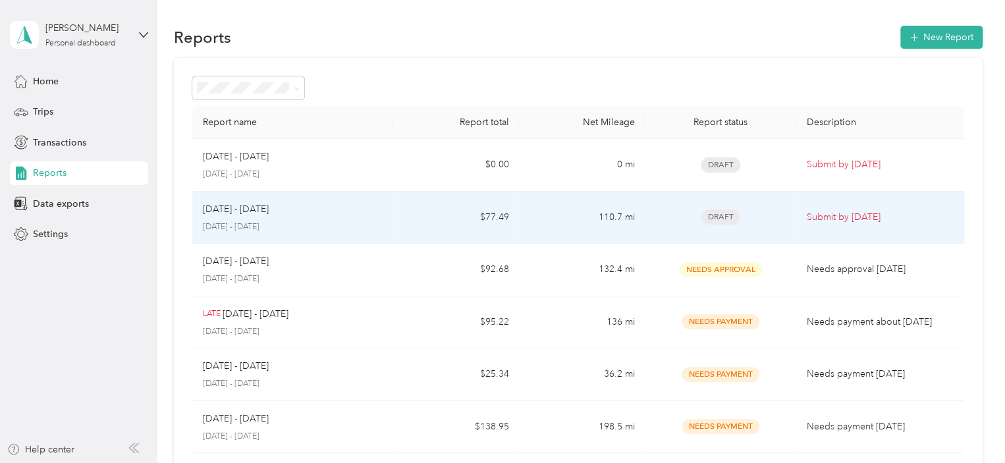
click at [229, 207] on p "[DATE] - [DATE]" at bounding box center [236, 209] width 66 height 14
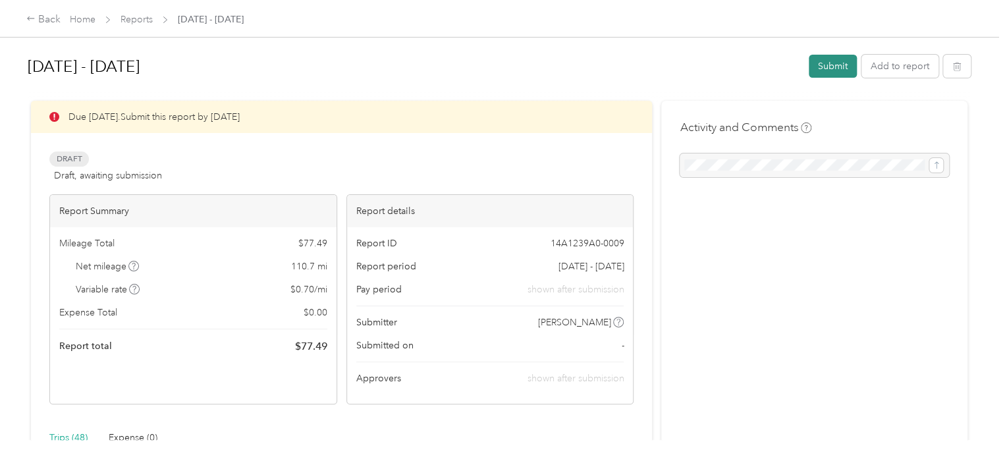
click at [830, 68] on button "Submit" at bounding box center [833, 66] width 48 height 23
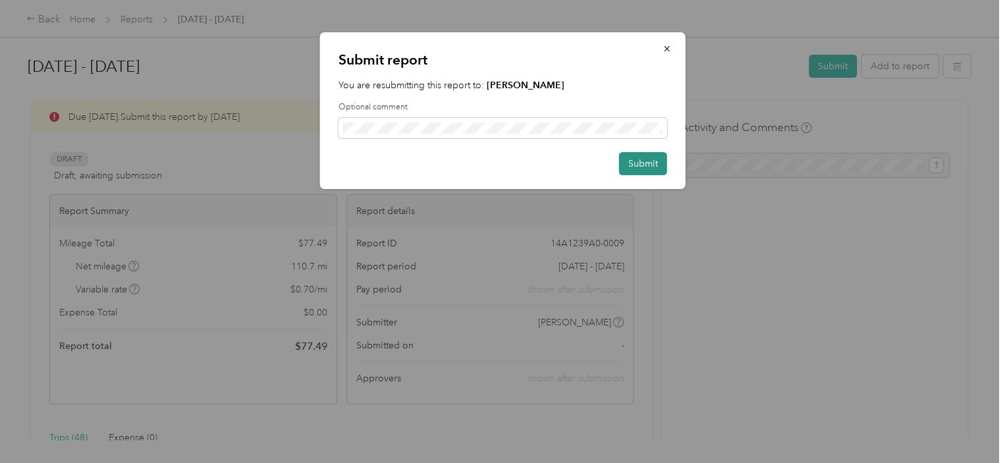
click at [647, 170] on button "Submit" at bounding box center [643, 163] width 48 height 23
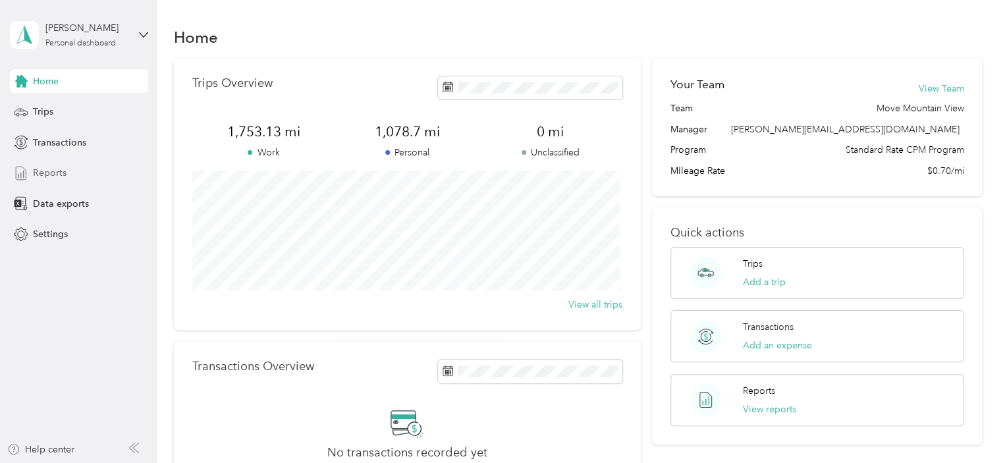
click at [50, 168] on span "Reports" at bounding box center [50, 173] width 34 height 14
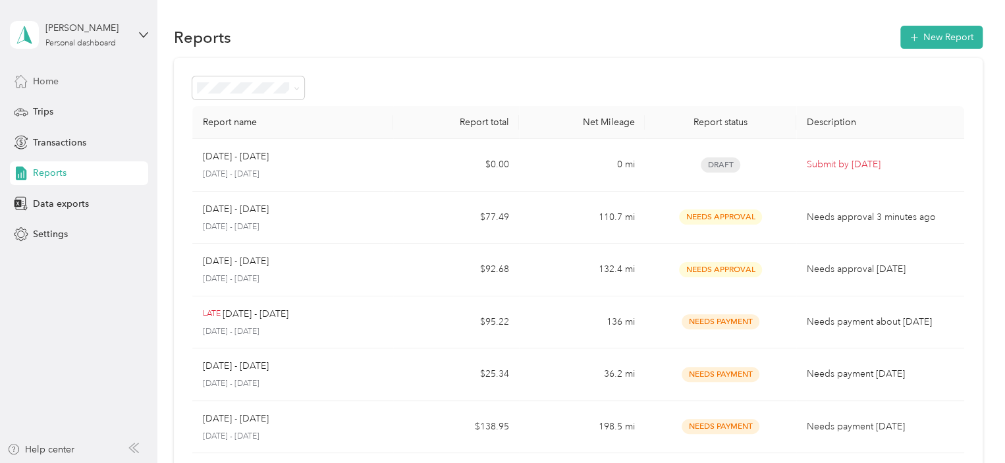
click at [36, 82] on span "Home" at bounding box center [46, 81] width 26 height 14
